Goal: Information Seeking & Learning: Check status

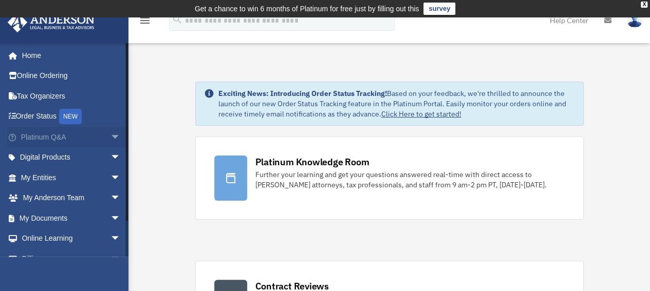
click at [50, 135] on link "Platinum Q&A arrow_drop_down" at bounding box center [71, 137] width 129 height 21
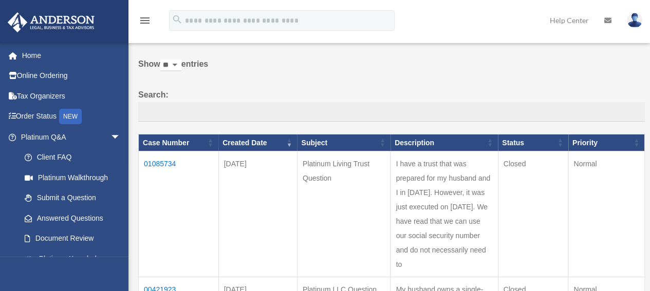
scroll to position [103, 0]
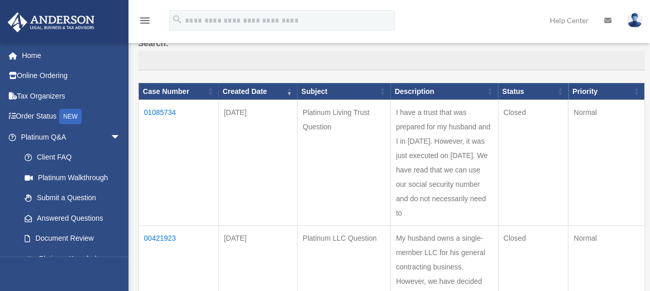
click at [163, 112] on td "01085734" at bounding box center [179, 163] width 80 height 126
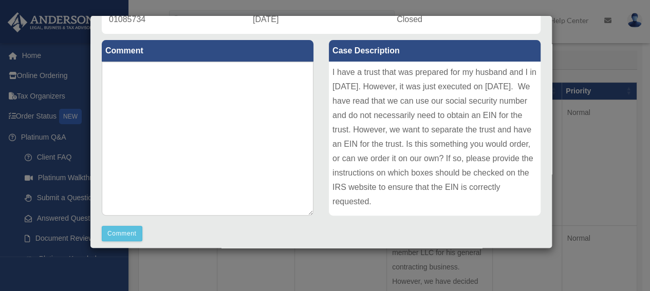
drag, startPoint x: 329, startPoint y: 73, endPoint x: 415, endPoint y: 200, distance: 153.4
click at [415, 200] on div "I have a trust that was prepared for my husband and I in [DATE]. However, it wa…" at bounding box center [435, 139] width 212 height 154
copy div "I have a trust that was prepared for my husband and I in [DATE]. However, it wa…"
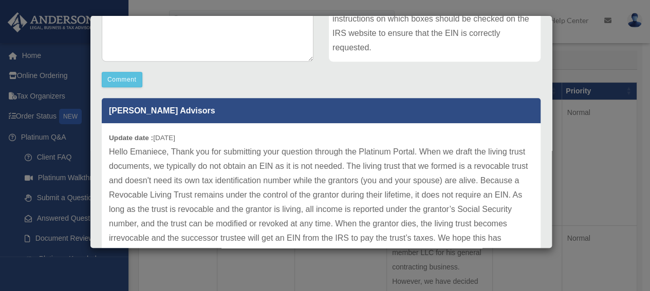
scroll to position [308, 0]
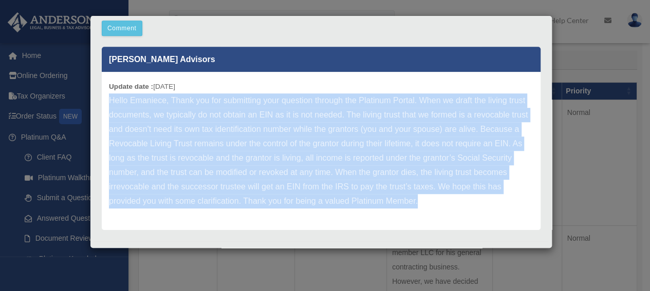
drag, startPoint x: 109, startPoint y: 101, endPoint x: 435, endPoint y: 211, distance: 344.4
click at [435, 211] on div "Update date : [DATE] Hello [PERSON_NAME], Thank you for submitting your questio…" at bounding box center [321, 151] width 438 height 158
copy p "Hello Emaniece, Thank you for submitting your question through the Platinum Por…"
